Goal: Task Accomplishment & Management: Manage account settings

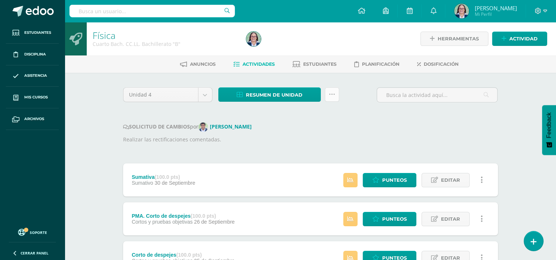
click at [332, 94] on icon at bounding box center [332, 95] width 6 height 6
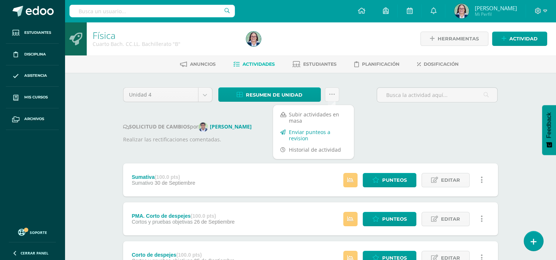
click at [316, 135] on link "Enviar punteos a revision" at bounding box center [313, 135] width 81 height 18
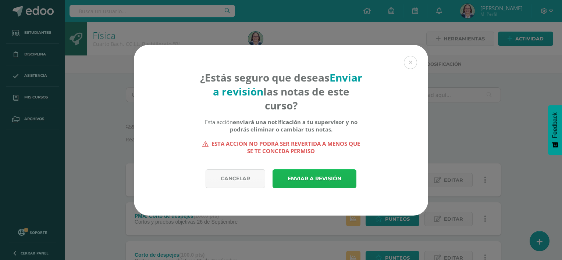
click at [316, 183] on link "Enviar a revisión" at bounding box center [314, 178] width 84 height 19
click at [312, 178] on link "Enviar a revisión" at bounding box center [314, 178] width 84 height 19
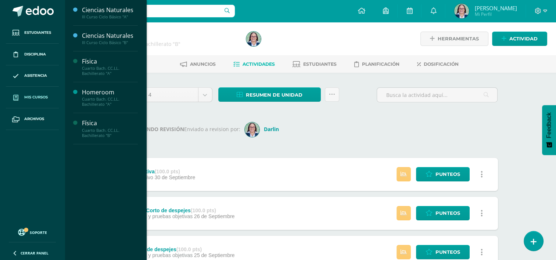
click at [49, 92] on link "Mis cursos" at bounding box center [32, 98] width 53 height 22
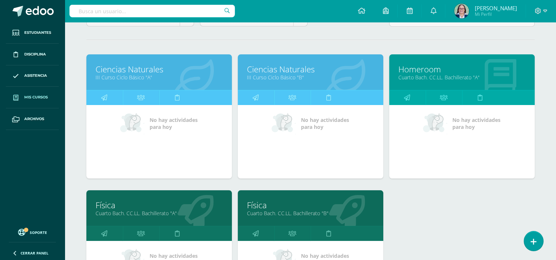
scroll to position [110, 0]
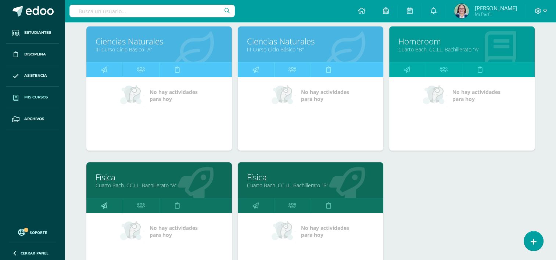
click at [97, 198] on link at bounding box center [104, 205] width 36 height 15
click at [104, 206] on icon at bounding box center [104, 205] width 6 height 14
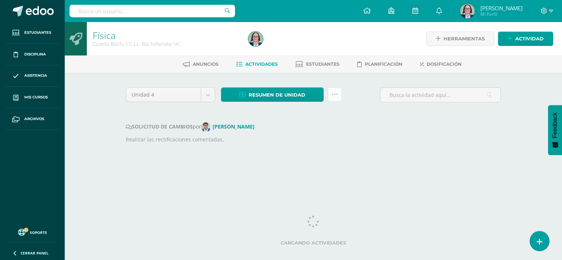
click at [333, 94] on icon at bounding box center [334, 95] width 6 height 6
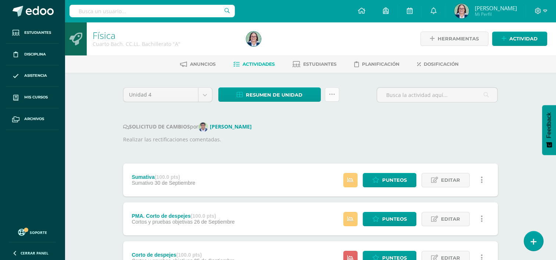
click at [338, 93] on link at bounding box center [332, 94] width 14 height 14
click at [332, 94] on icon at bounding box center [332, 95] width 6 height 6
click at [333, 93] on icon at bounding box center [332, 95] width 6 height 6
click at [171, 141] on p "Realizar las rectificaciones comentadas." at bounding box center [310, 140] width 375 height 8
drag, startPoint x: 171, startPoint y: 142, endPoint x: 290, endPoint y: 120, distance: 121.8
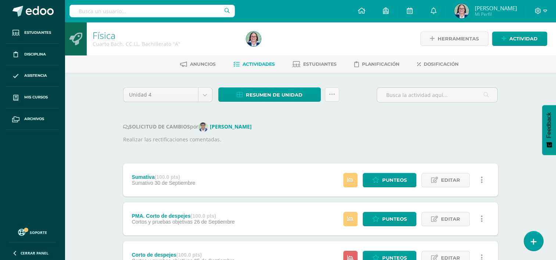
click at [334, 96] on icon at bounding box center [332, 95] width 6 height 6
click at [268, 141] on p "Realizar las rectificaciones comentadas." at bounding box center [310, 140] width 375 height 8
click at [273, 100] on span "Resumen de unidad" at bounding box center [274, 95] width 57 height 14
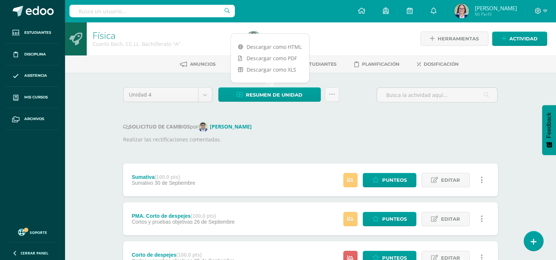
click at [271, 40] on div "Descargar como HTML Descargar como PDF Descargar como XLS" at bounding box center [269, 58] width 79 height 50
click at [275, 46] on link "Descargar como HTML" at bounding box center [270, 46] width 78 height 11
click at [330, 97] on icon at bounding box center [332, 95] width 6 height 6
click at [329, 96] on icon at bounding box center [332, 95] width 6 height 6
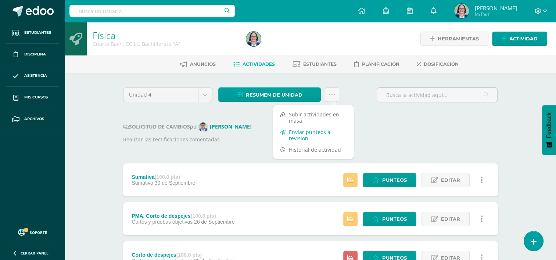
click at [326, 134] on link "Enviar punteos a revision" at bounding box center [313, 135] width 81 height 18
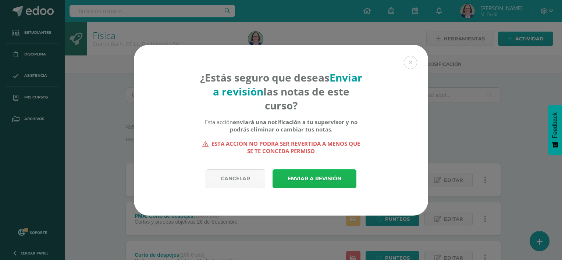
click at [305, 176] on link "Enviar a revisión" at bounding box center [314, 178] width 84 height 19
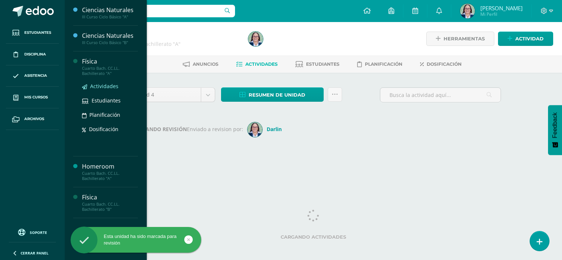
click at [94, 87] on span "Actividades" at bounding box center [104, 86] width 28 height 7
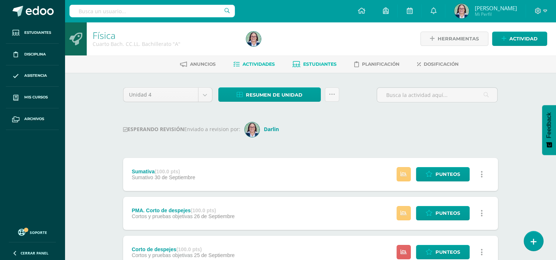
click at [319, 60] on link "Estudiantes" at bounding box center [315, 64] width 44 height 12
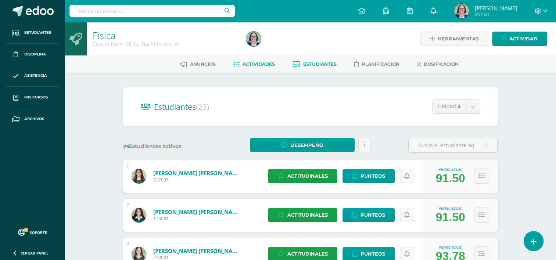
click at [249, 60] on link "Actividades" at bounding box center [254, 64] width 42 height 12
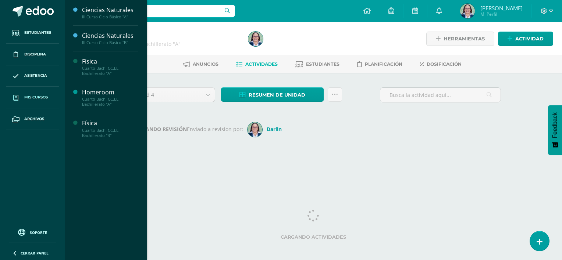
click at [36, 99] on span "Mis cursos" at bounding box center [36, 97] width 24 height 6
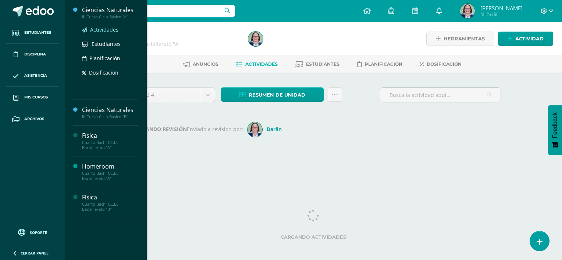
click at [110, 29] on span "Actividades" at bounding box center [104, 29] width 28 height 7
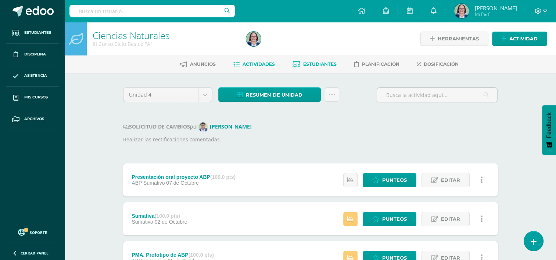
click at [321, 62] on span "Estudiantes" at bounding box center [319, 64] width 33 height 6
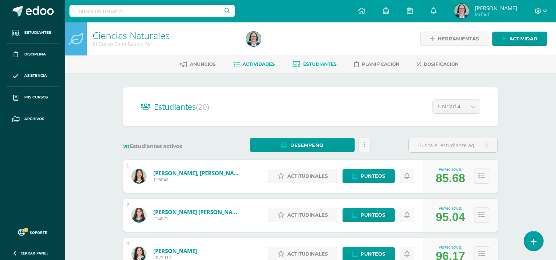
click at [258, 68] on link "Actividades" at bounding box center [254, 64] width 42 height 12
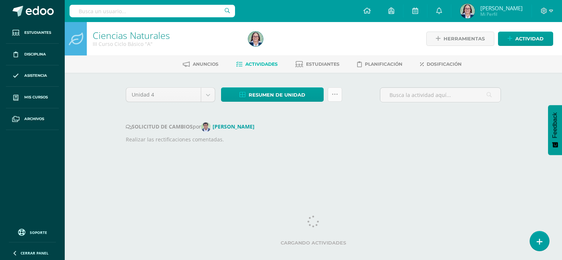
click at [330, 97] on link at bounding box center [334, 94] width 14 height 14
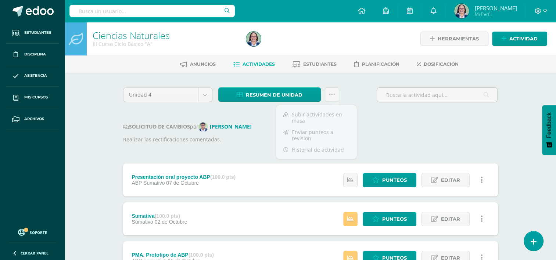
click at [394, 128] on div "SOLICITUD DE CAMBIOS por [PERSON_NAME]" at bounding box center [310, 127] width 375 height 10
